Goal: Communication & Community: Answer question/provide support

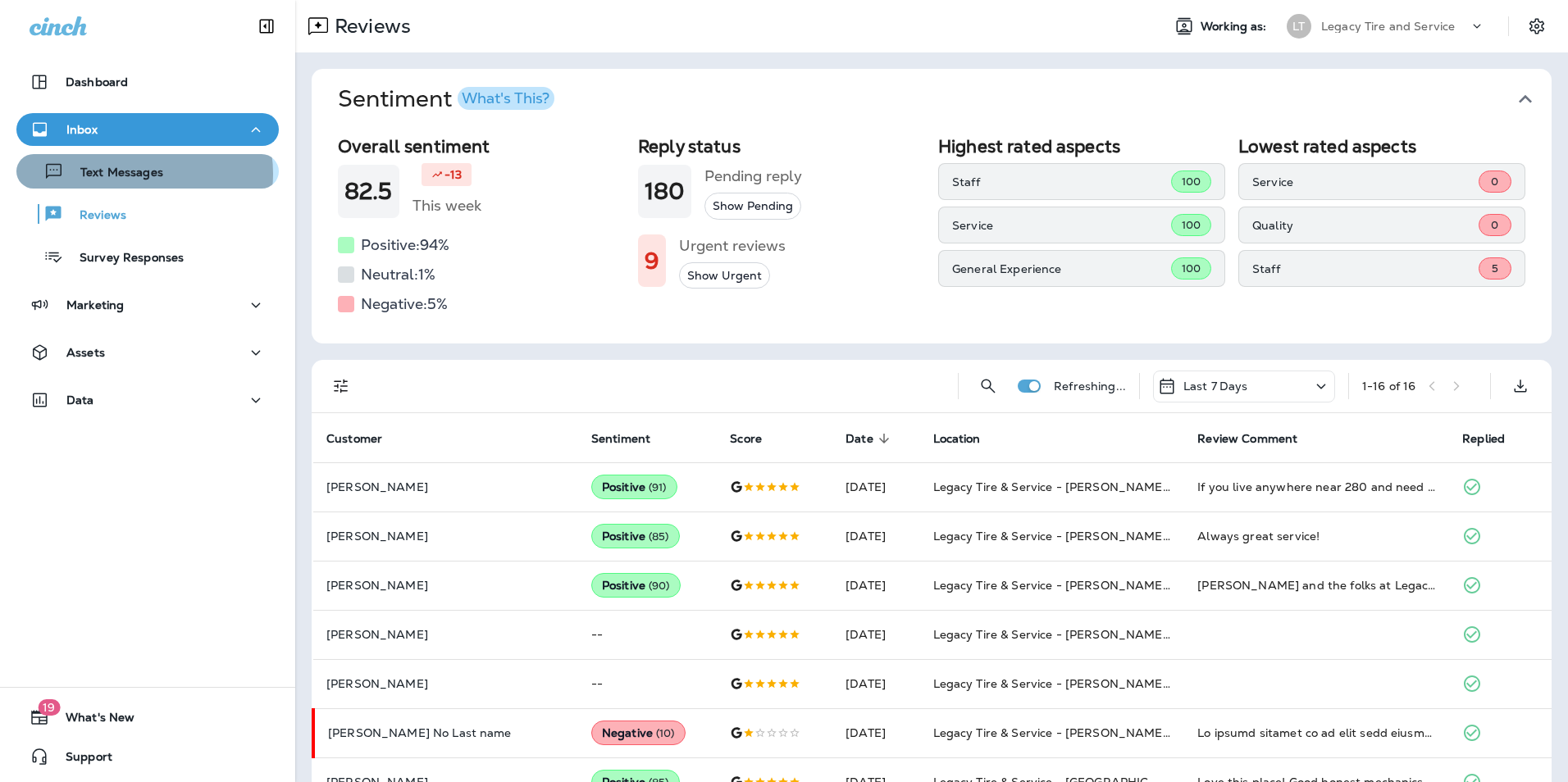
click at [138, 174] on p "Text Messages" at bounding box center [113, 173] width 99 height 16
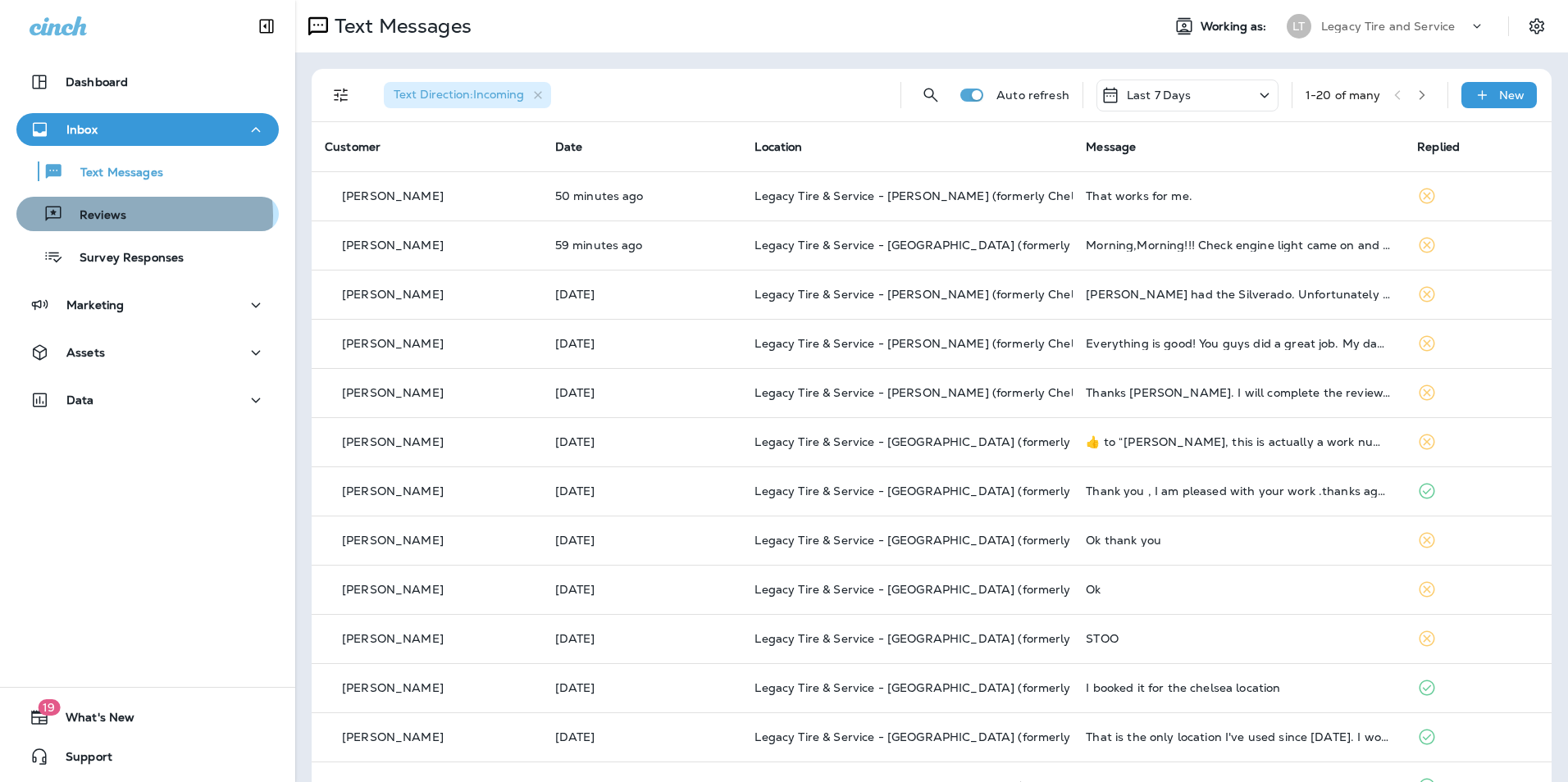
click at [136, 215] on div "Reviews" at bounding box center [148, 214] width 249 height 24
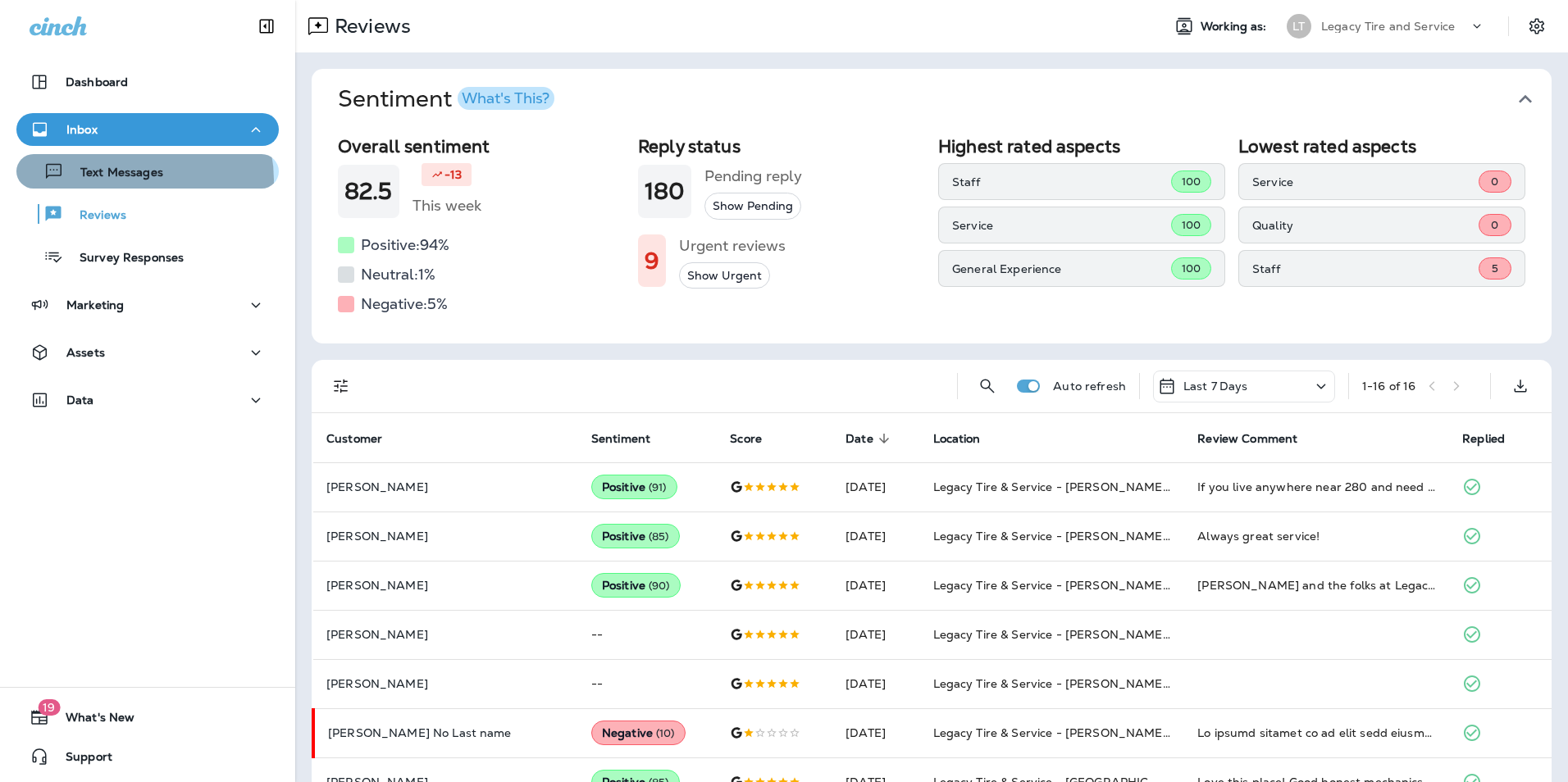
click at [141, 180] on p "Text Messages" at bounding box center [113, 173] width 99 height 16
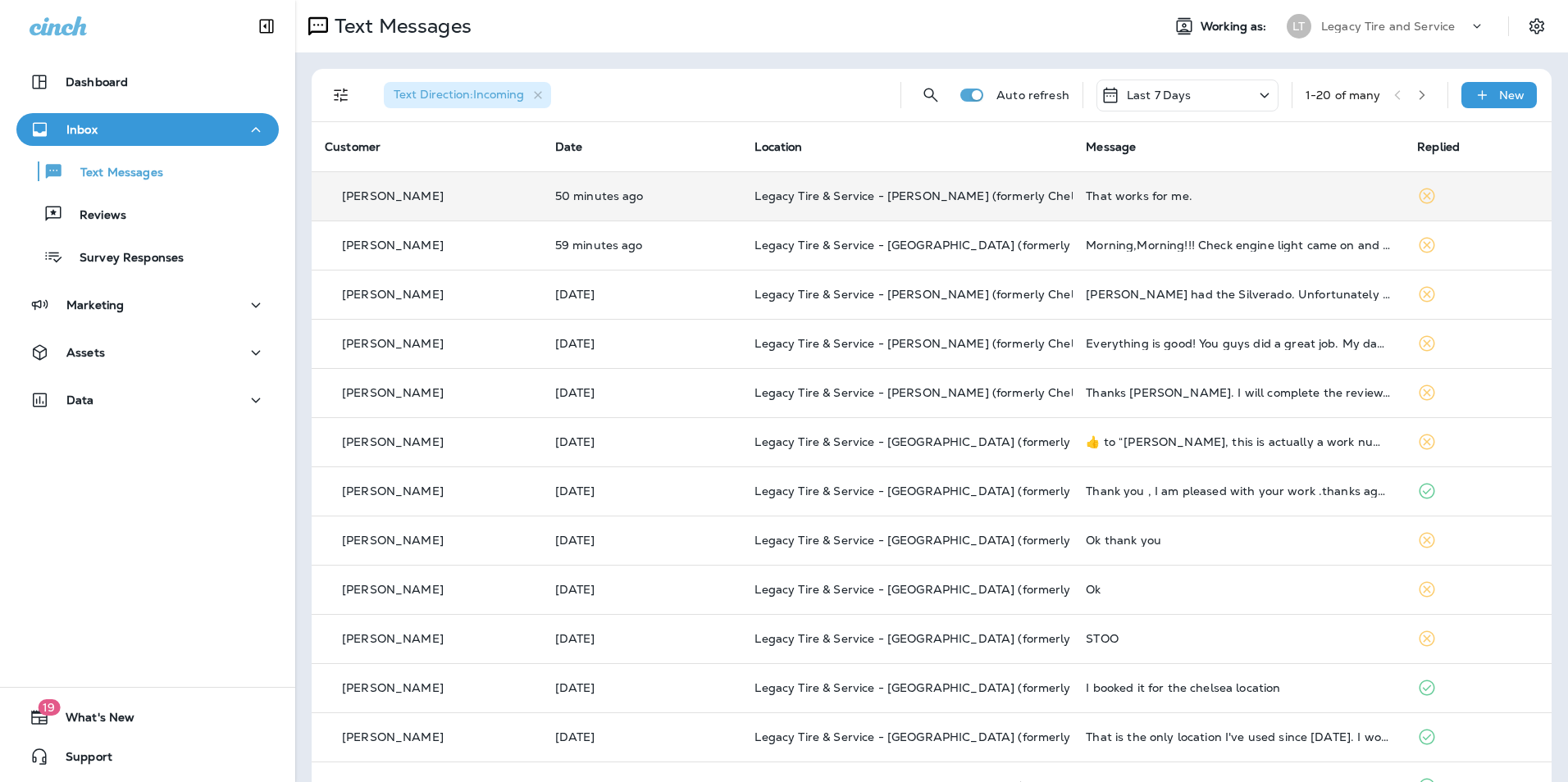
click at [1169, 196] on div "That works for me." at bounding box center [1238, 196] width 305 height 13
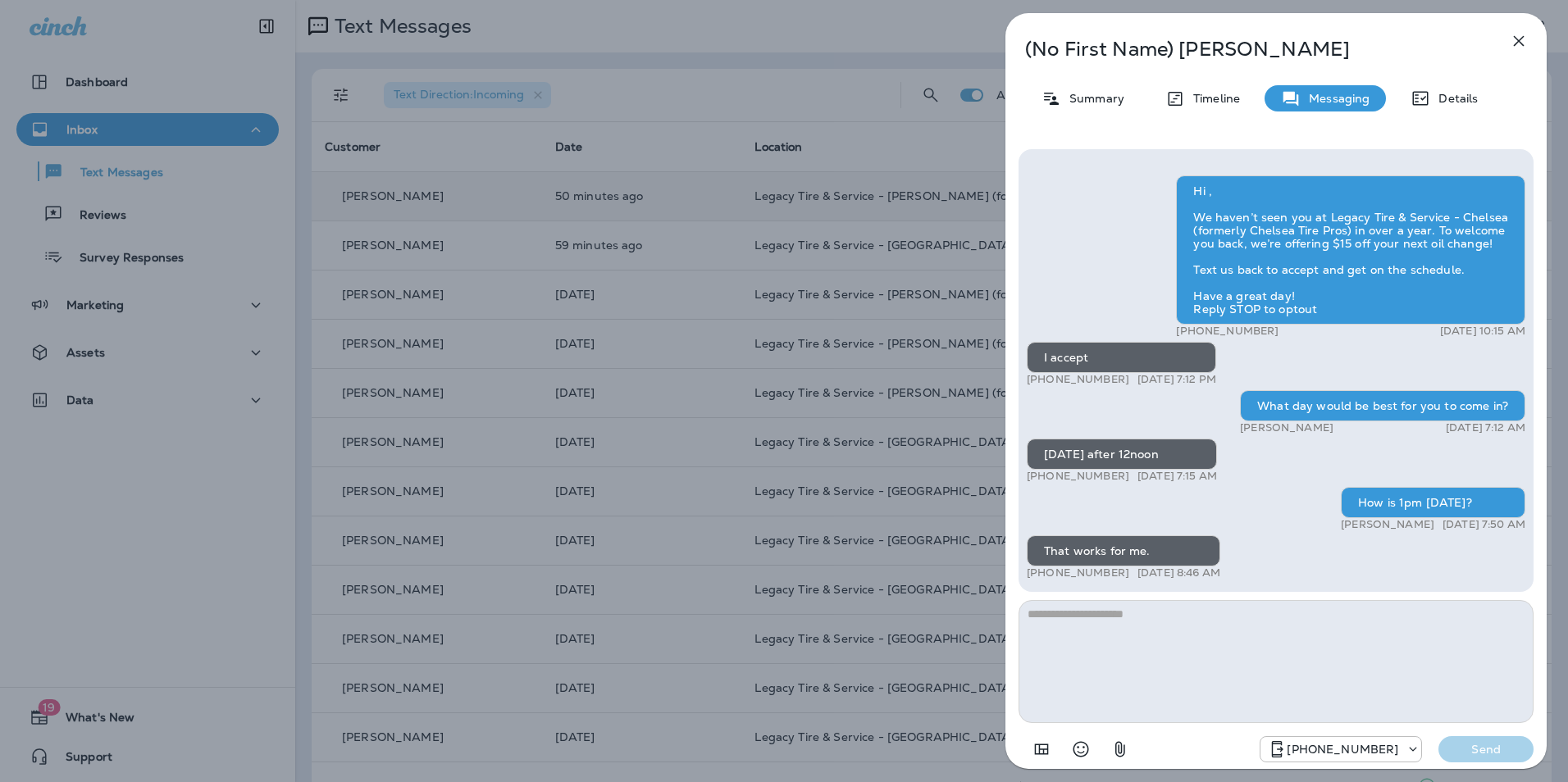
click at [1206, 629] on textarea at bounding box center [1276, 661] width 515 height 123
type textarea "**********"
click at [1491, 743] on p "Send" at bounding box center [1486, 749] width 69 height 15
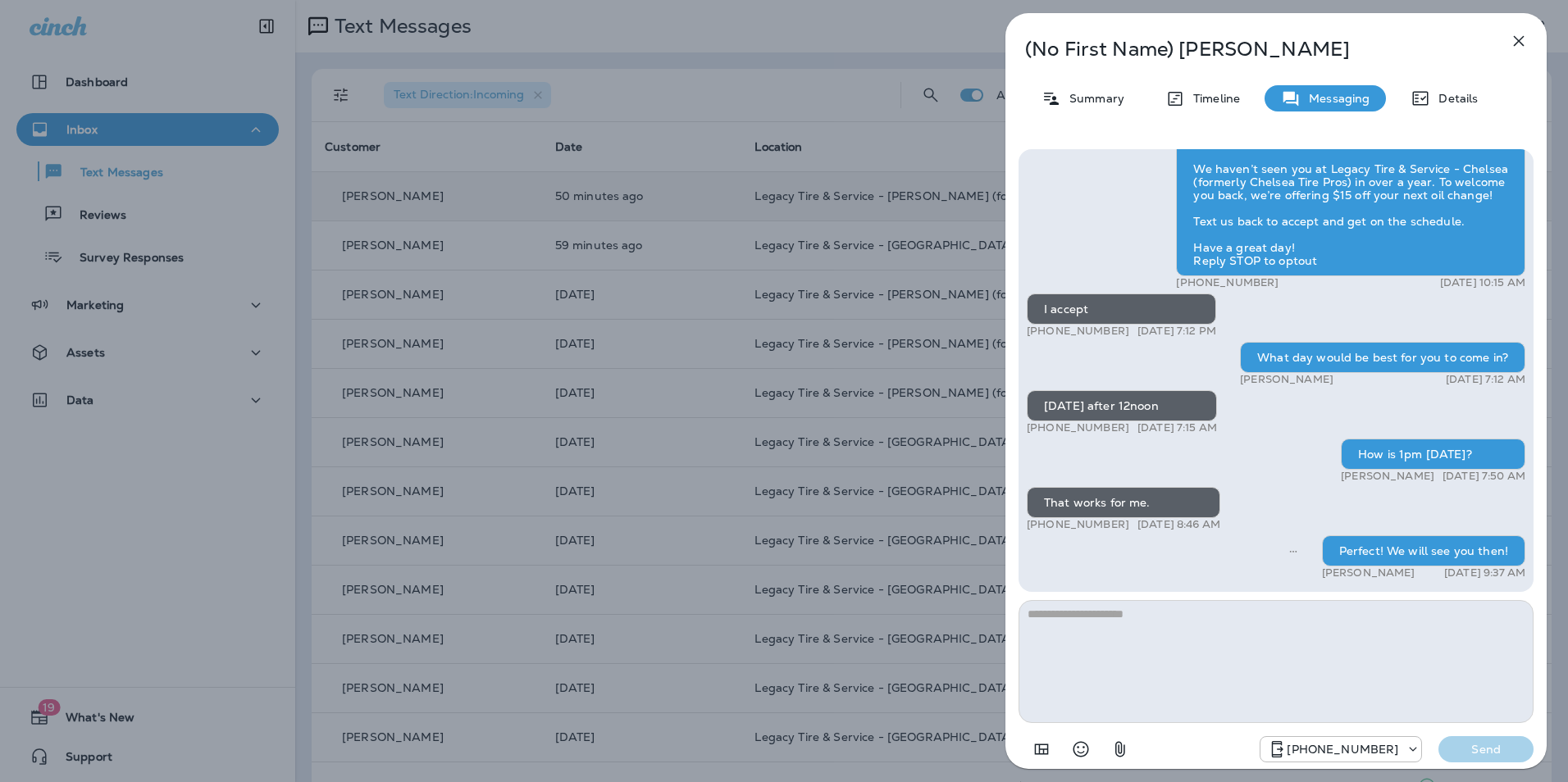
click at [776, 406] on div "(No First Name) [PERSON_NAME] Summary Timeline Messaging Details Hi , We haven’…" at bounding box center [784, 391] width 1568 height 782
